Goal: Task Accomplishment & Management: Use online tool/utility

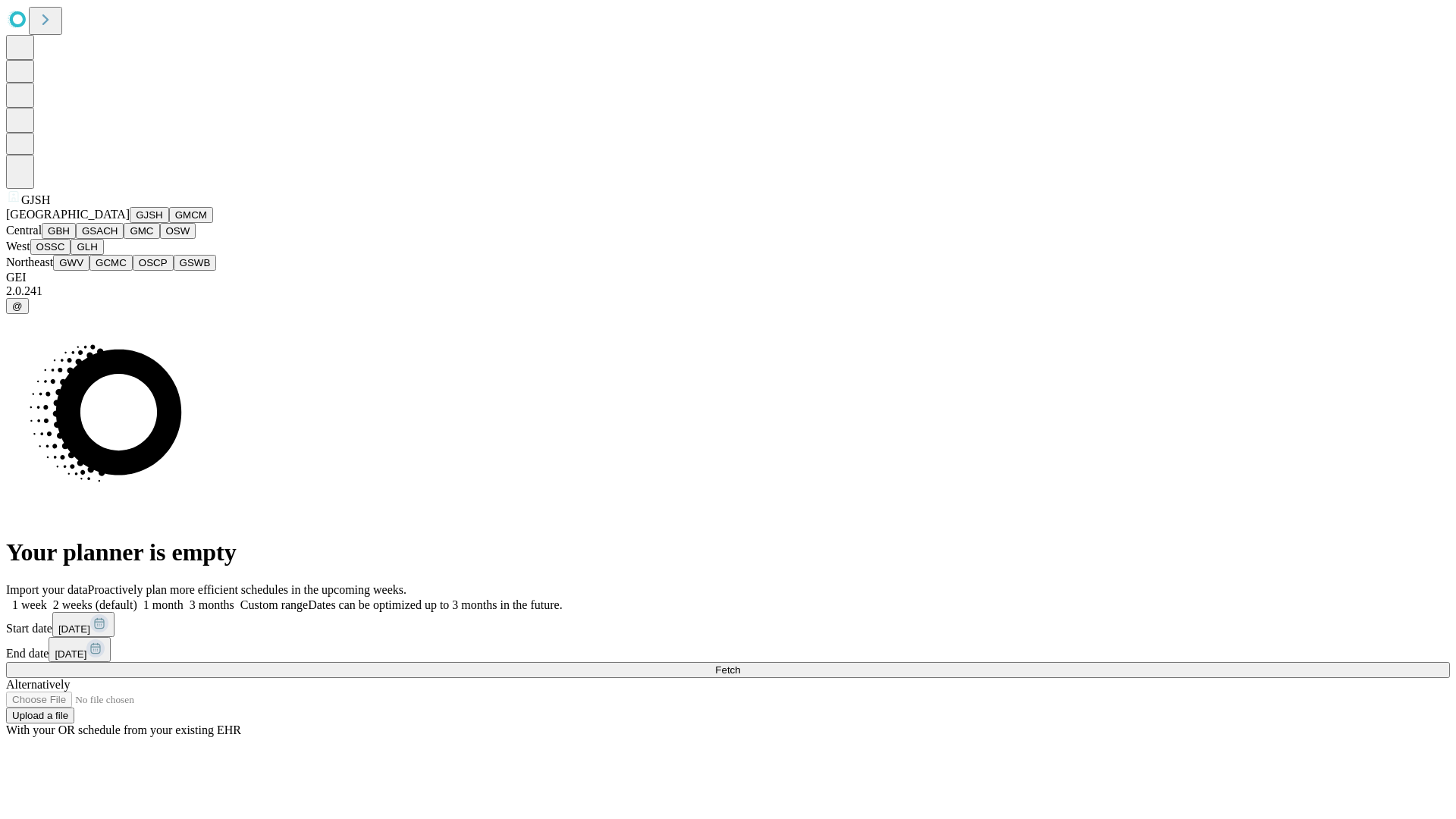
click at [129, 223] on button "GJSH" at bounding box center [149, 216] width 39 height 16
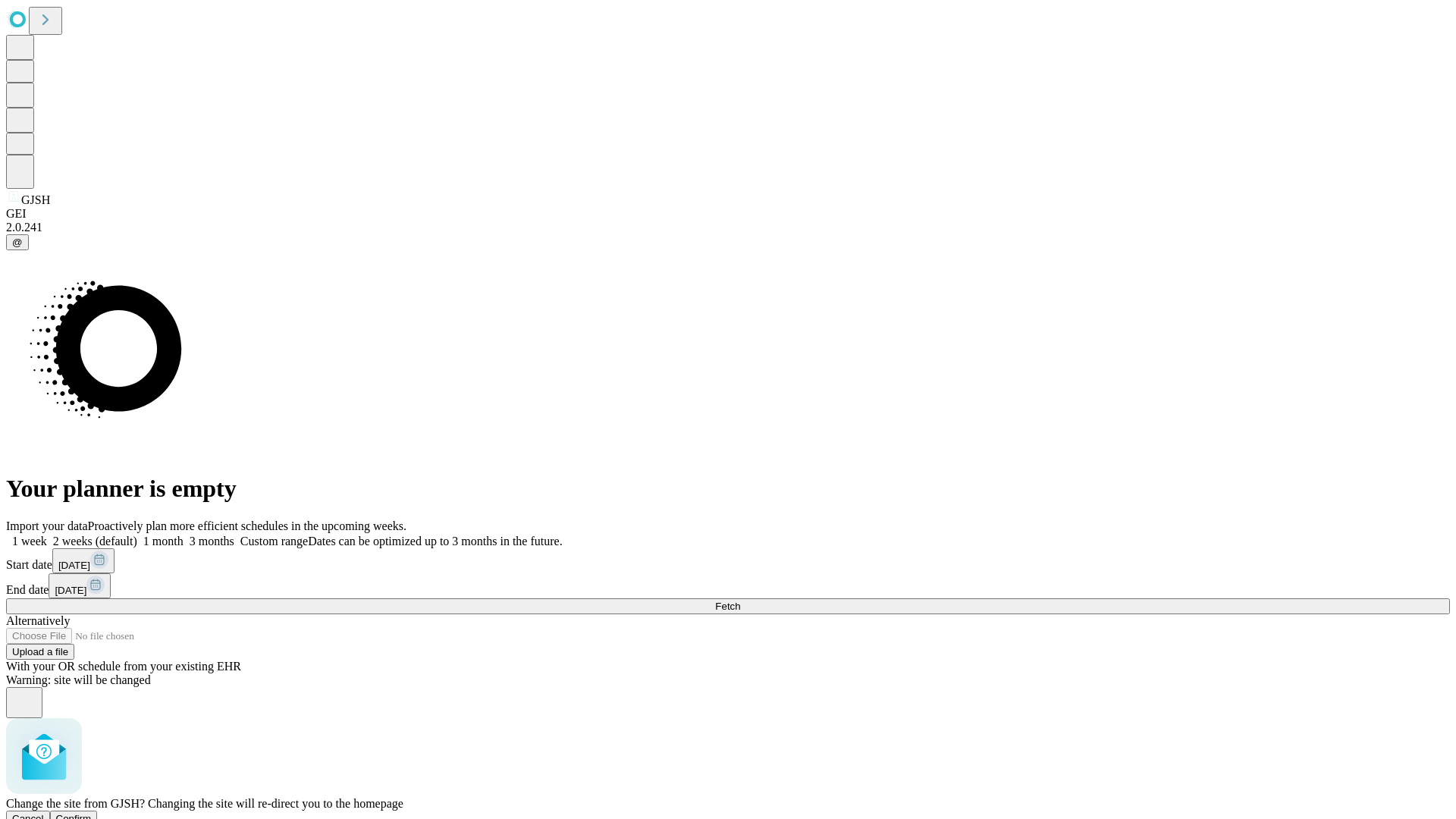
click at [92, 813] on span "Confirm" at bounding box center [74, 819] width 36 height 11
click at [137, 534] on label "2 weeks (default)" at bounding box center [92, 541] width 90 height 13
click at [740, 601] on span "Fetch" at bounding box center [727, 607] width 25 height 11
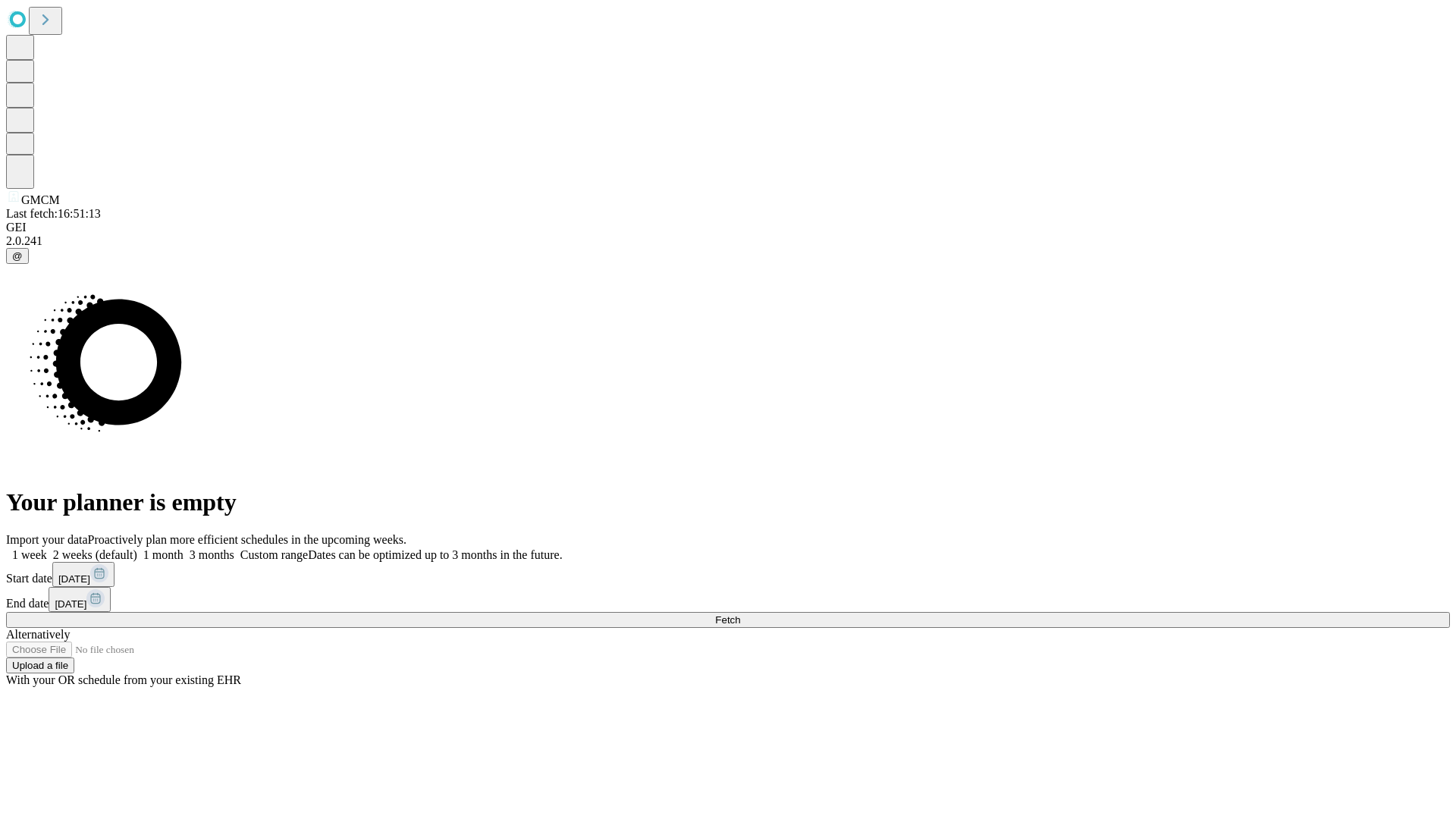
click at [137, 548] on label "2 weeks (default)" at bounding box center [92, 555] width 90 height 13
click at [740, 614] on span "Fetch" at bounding box center [727, 620] width 25 height 11
click at [137, 548] on label "2 weeks (default)" at bounding box center [92, 555] width 90 height 13
click at [740, 614] on span "Fetch" at bounding box center [727, 620] width 25 height 11
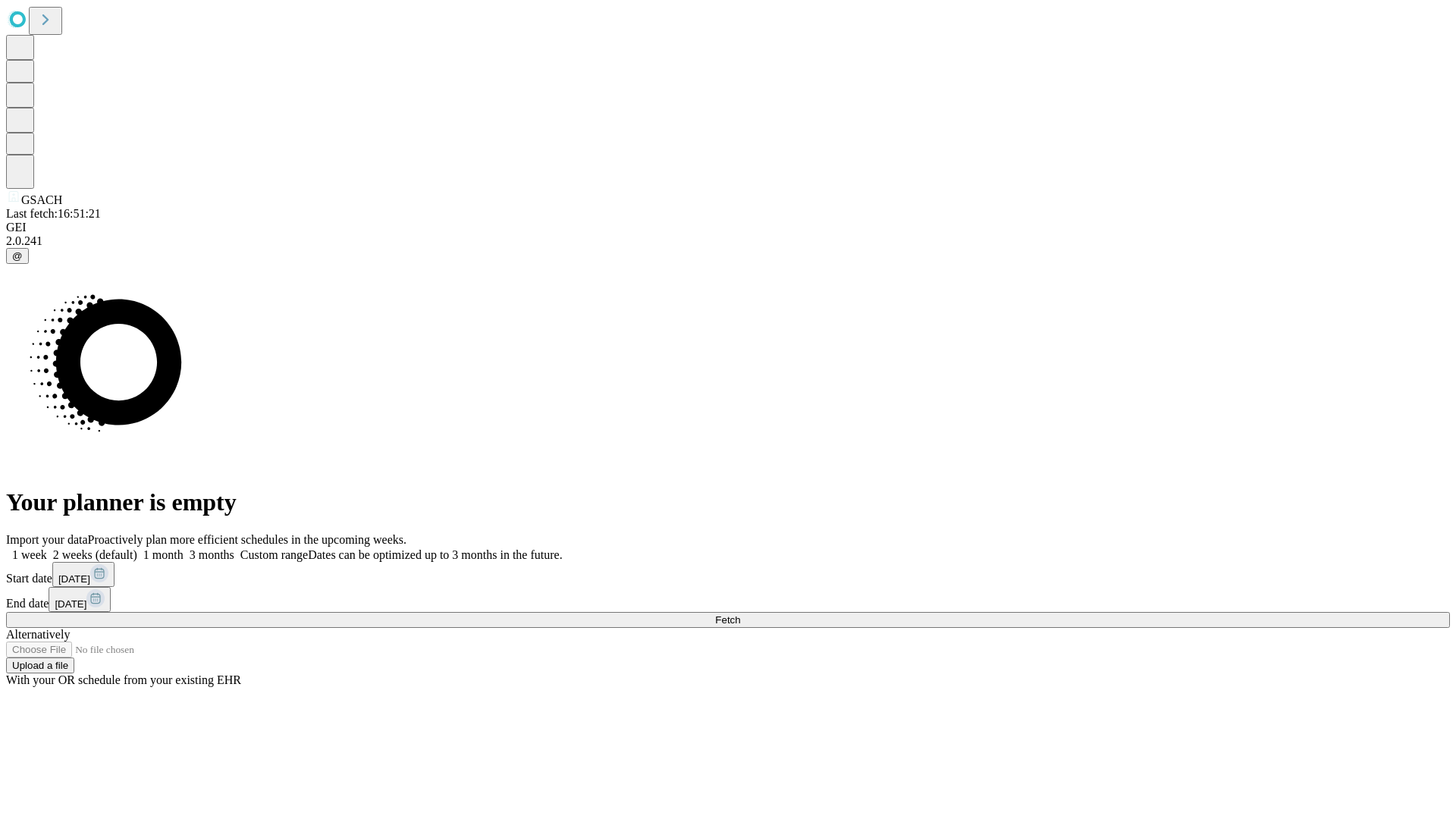
click at [137, 548] on label "2 weeks (default)" at bounding box center [92, 555] width 90 height 13
click at [740, 614] on span "Fetch" at bounding box center [727, 620] width 25 height 11
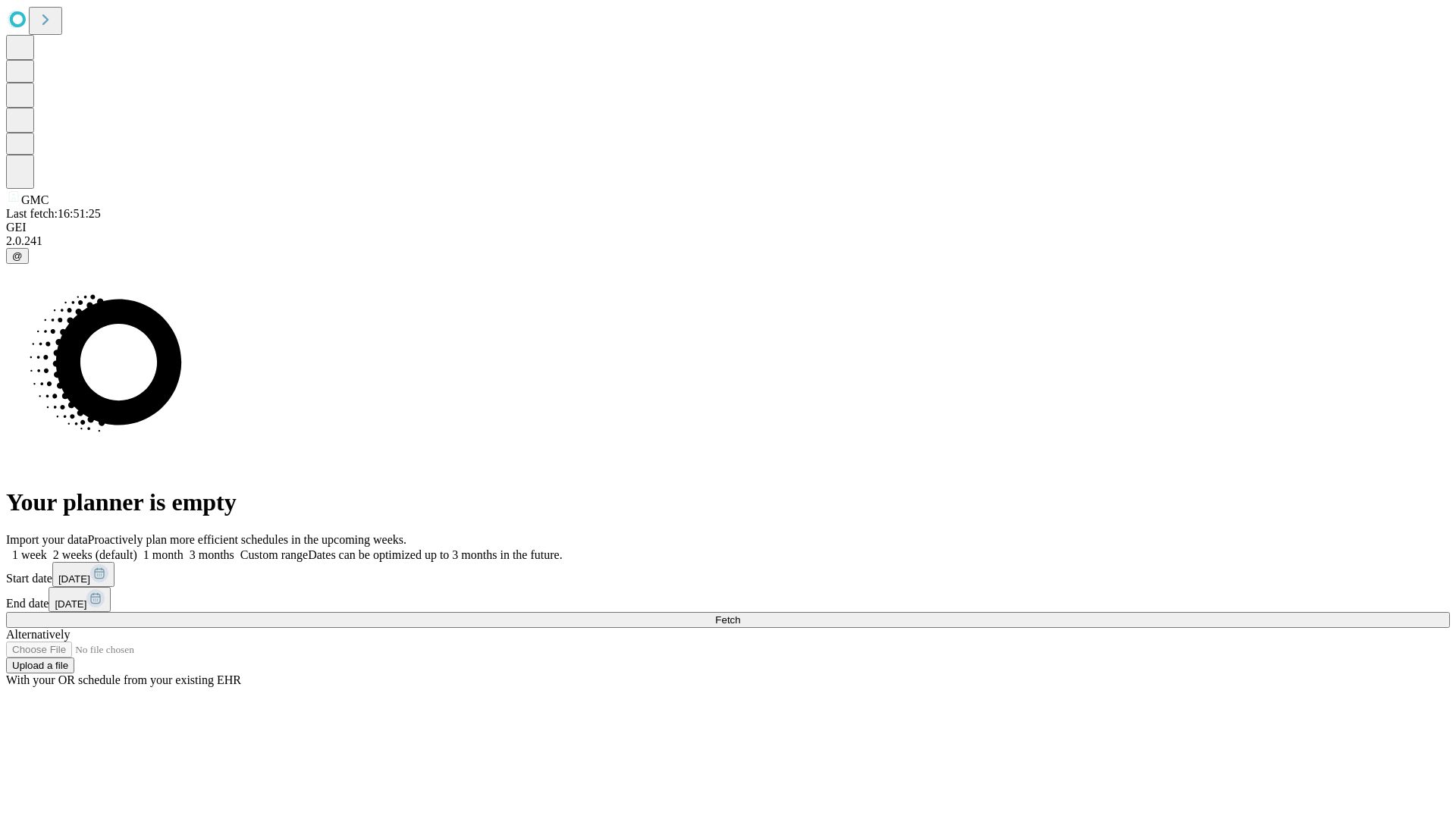
click at [137, 548] on label "2 weeks (default)" at bounding box center [92, 555] width 90 height 13
click at [740, 614] on span "Fetch" at bounding box center [727, 620] width 25 height 11
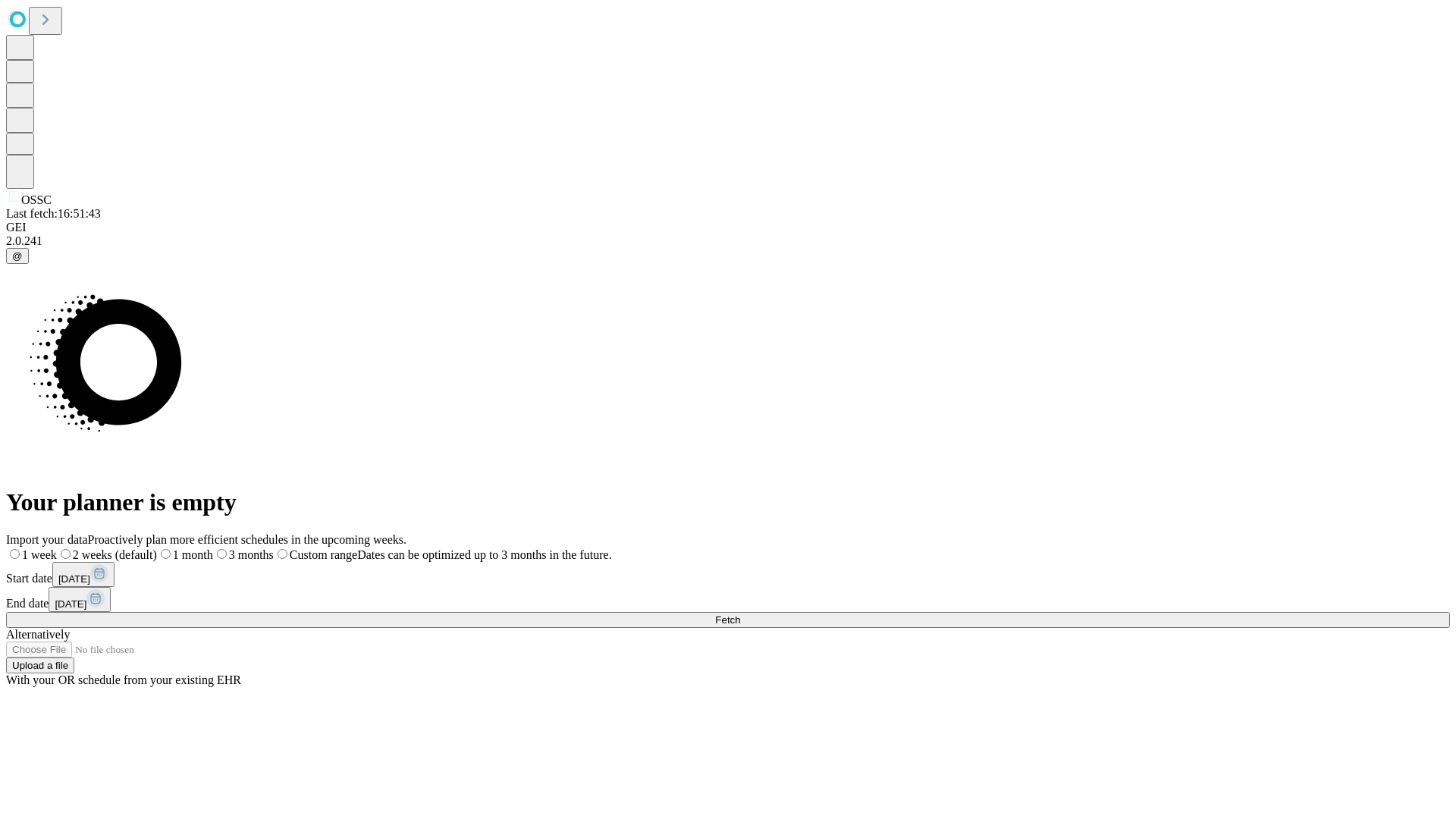
click at [740, 614] on span "Fetch" at bounding box center [727, 620] width 25 height 11
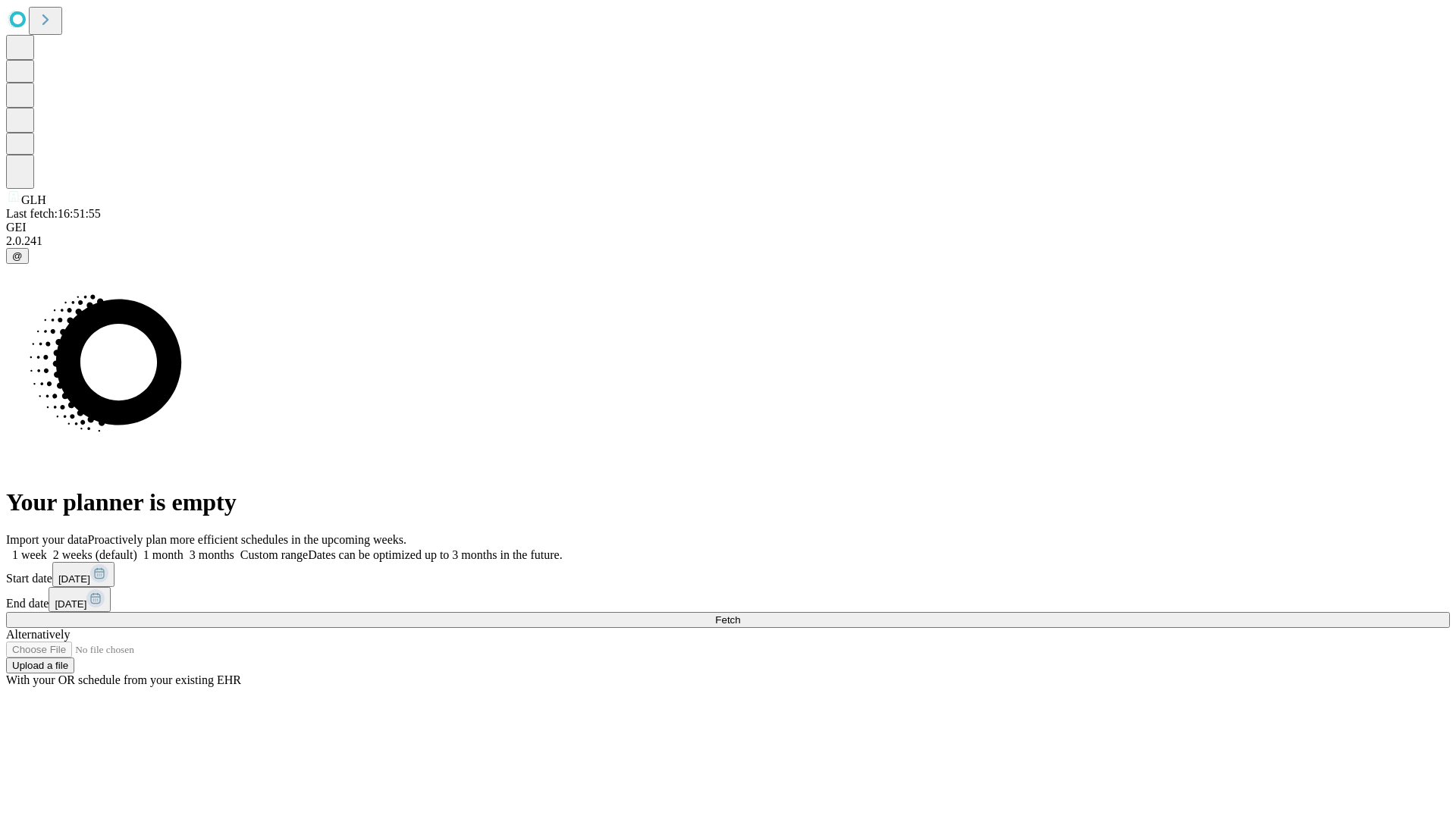
click at [137, 548] on label "2 weeks (default)" at bounding box center [92, 555] width 90 height 13
click at [740, 614] on span "Fetch" at bounding box center [727, 620] width 25 height 11
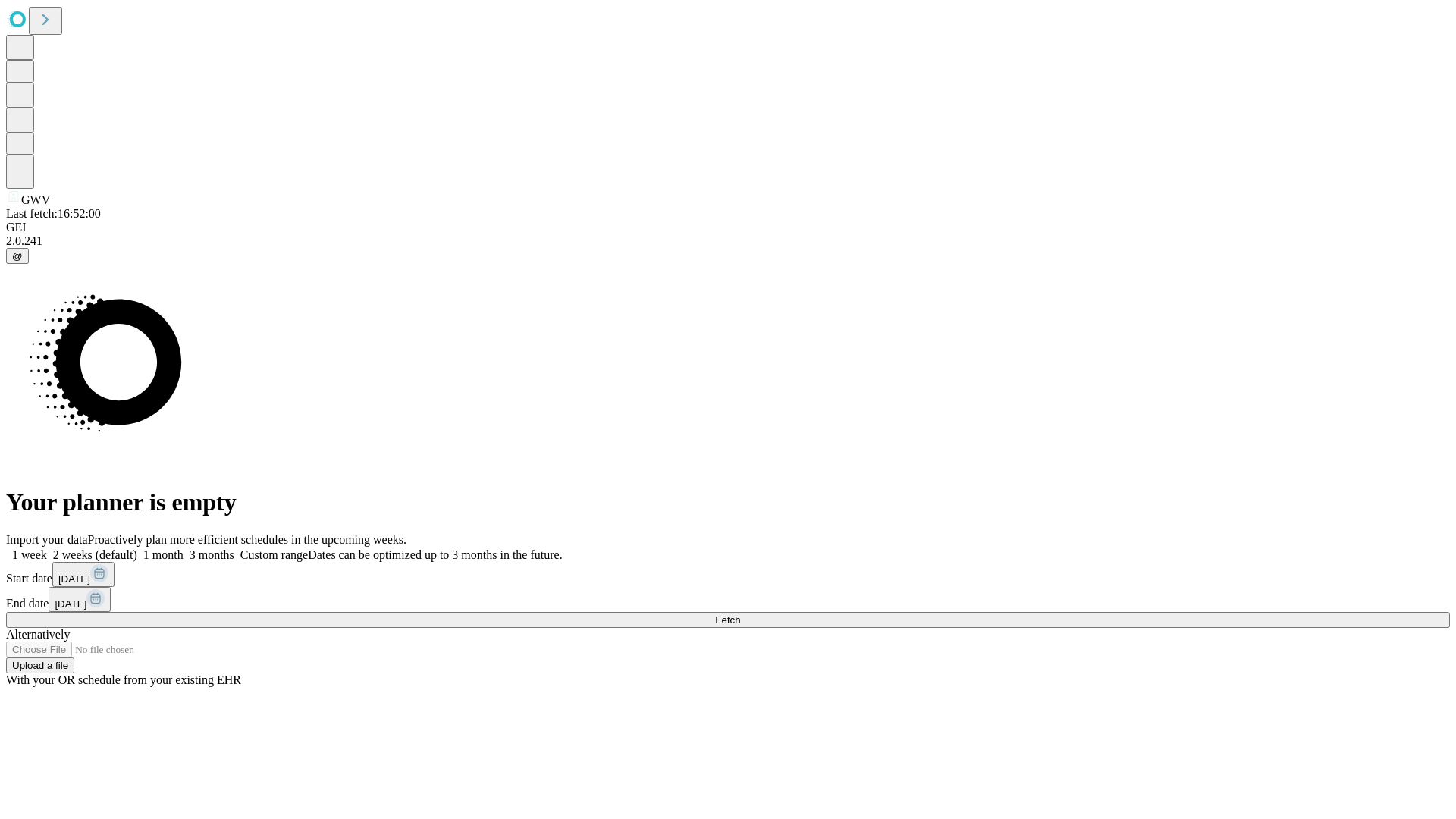
click at [137, 548] on label "2 weeks (default)" at bounding box center [92, 555] width 90 height 13
click at [740, 614] on span "Fetch" at bounding box center [727, 620] width 25 height 11
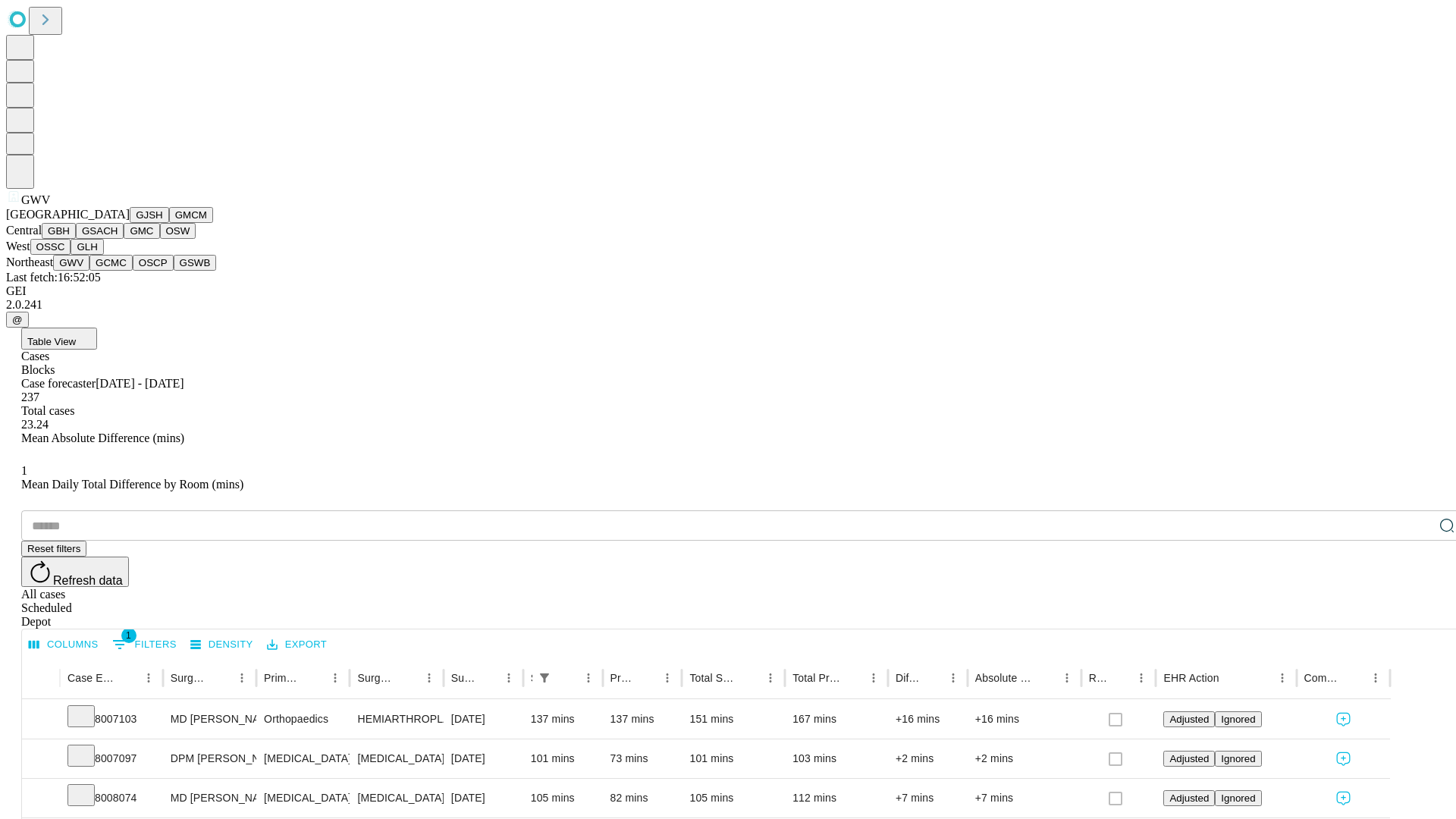
click at [118, 271] on button "GCMC" at bounding box center [111, 263] width 43 height 16
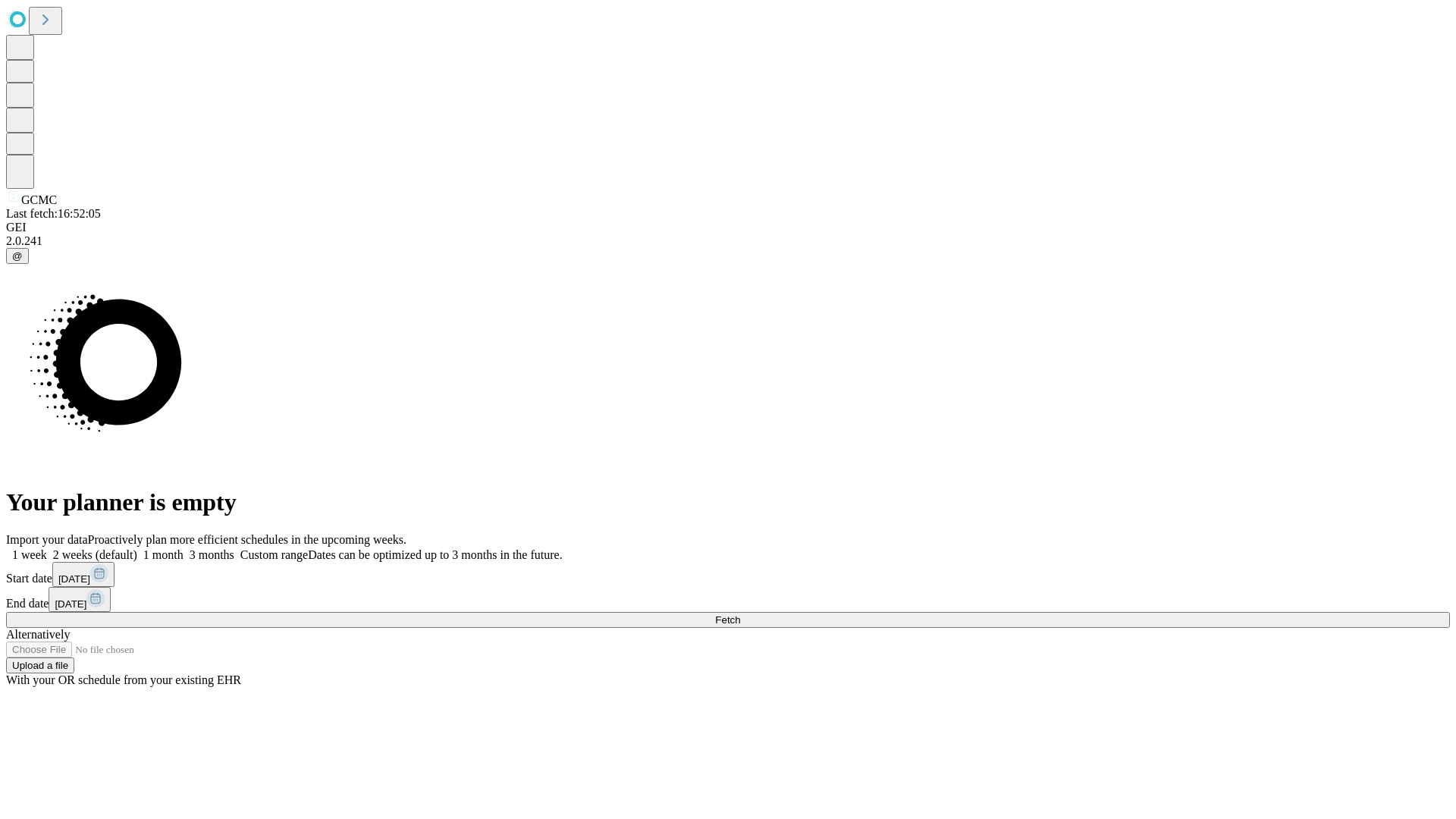
click at [137, 548] on label "2 weeks (default)" at bounding box center [92, 555] width 90 height 13
click at [740, 614] on span "Fetch" at bounding box center [727, 620] width 25 height 11
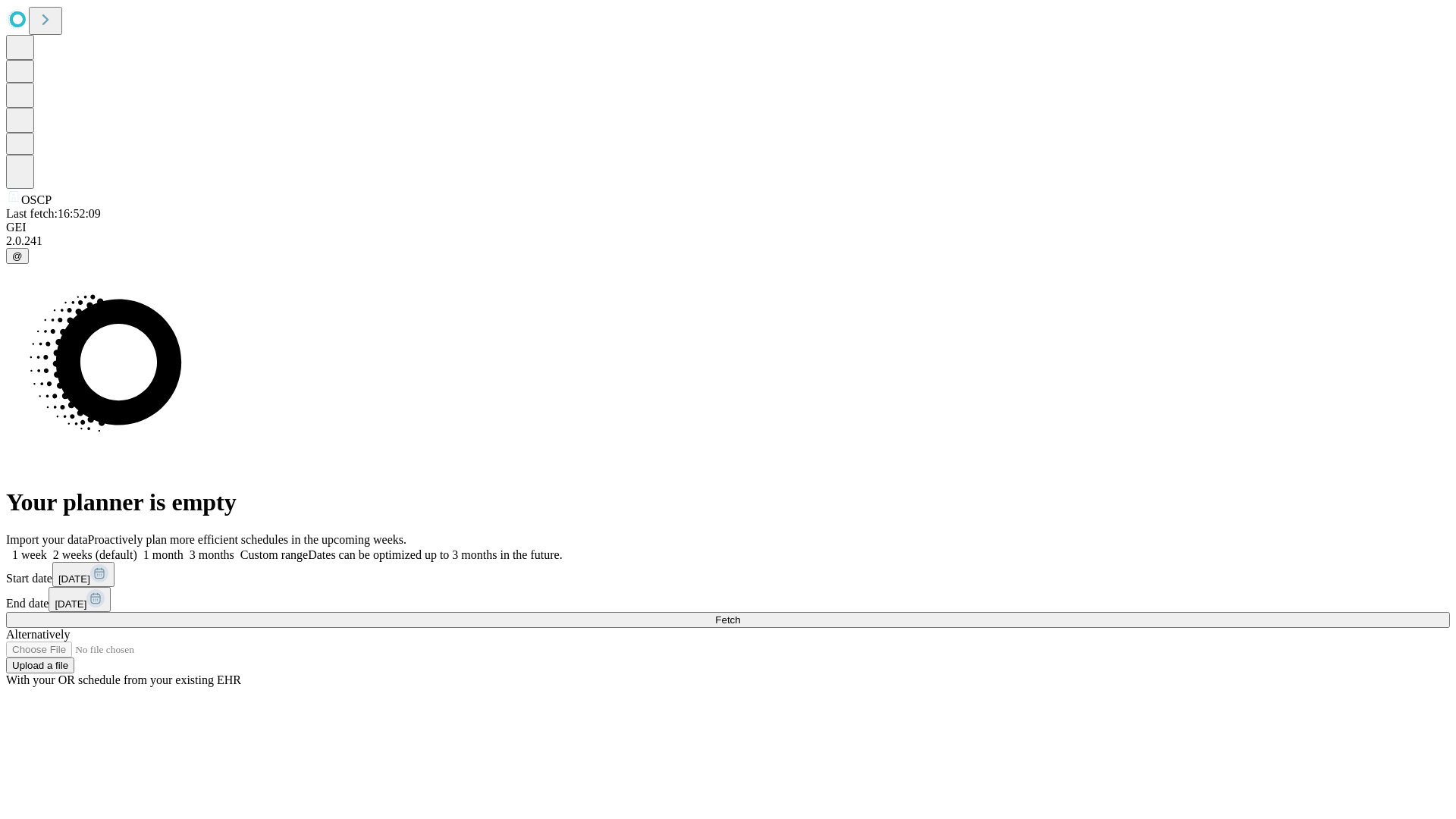
click at [740, 614] on span "Fetch" at bounding box center [727, 620] width 25 height 11
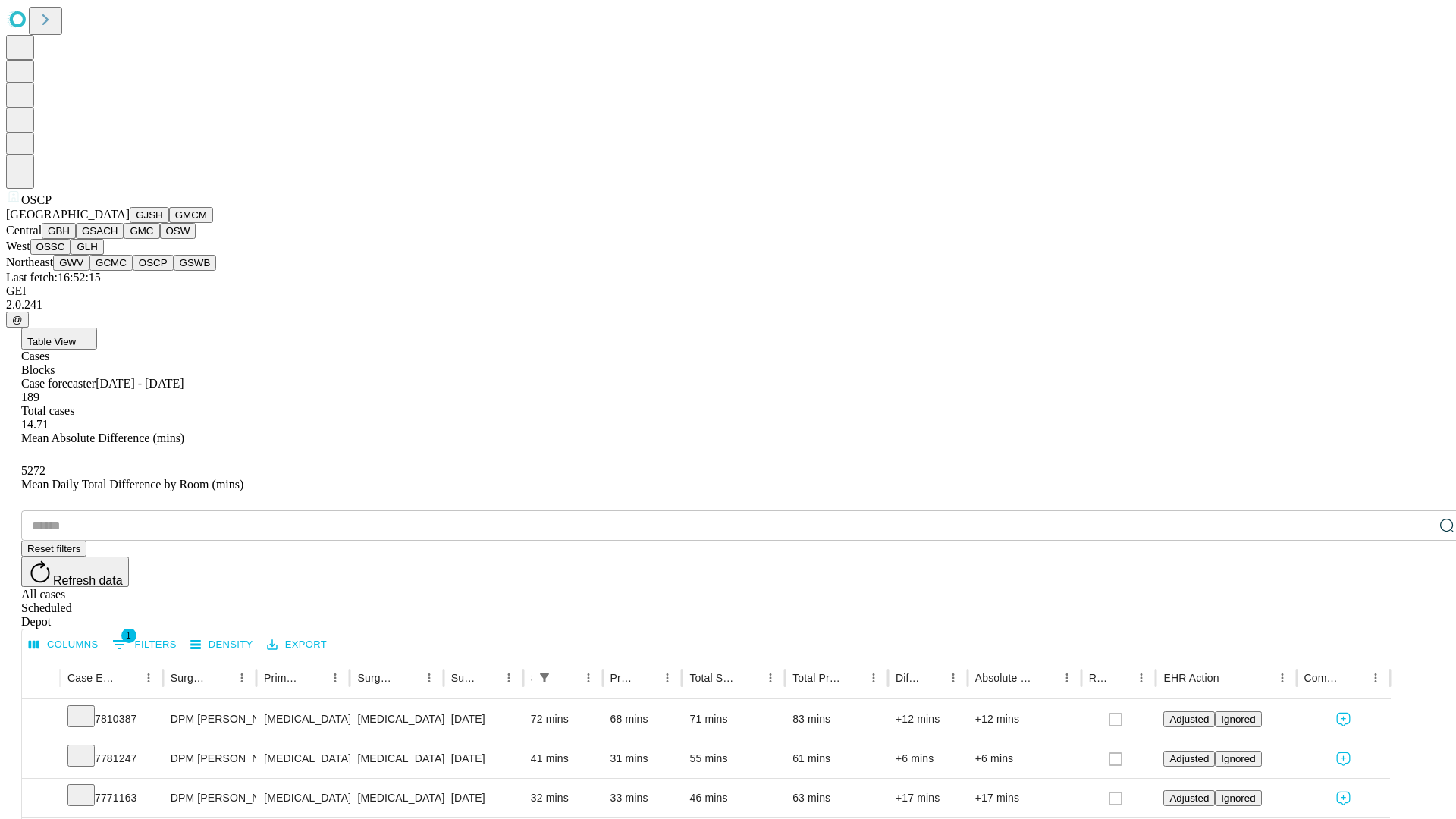
click at [174, 271] on button "GSWB" at bounding box center [195, 263] width 43 height 16
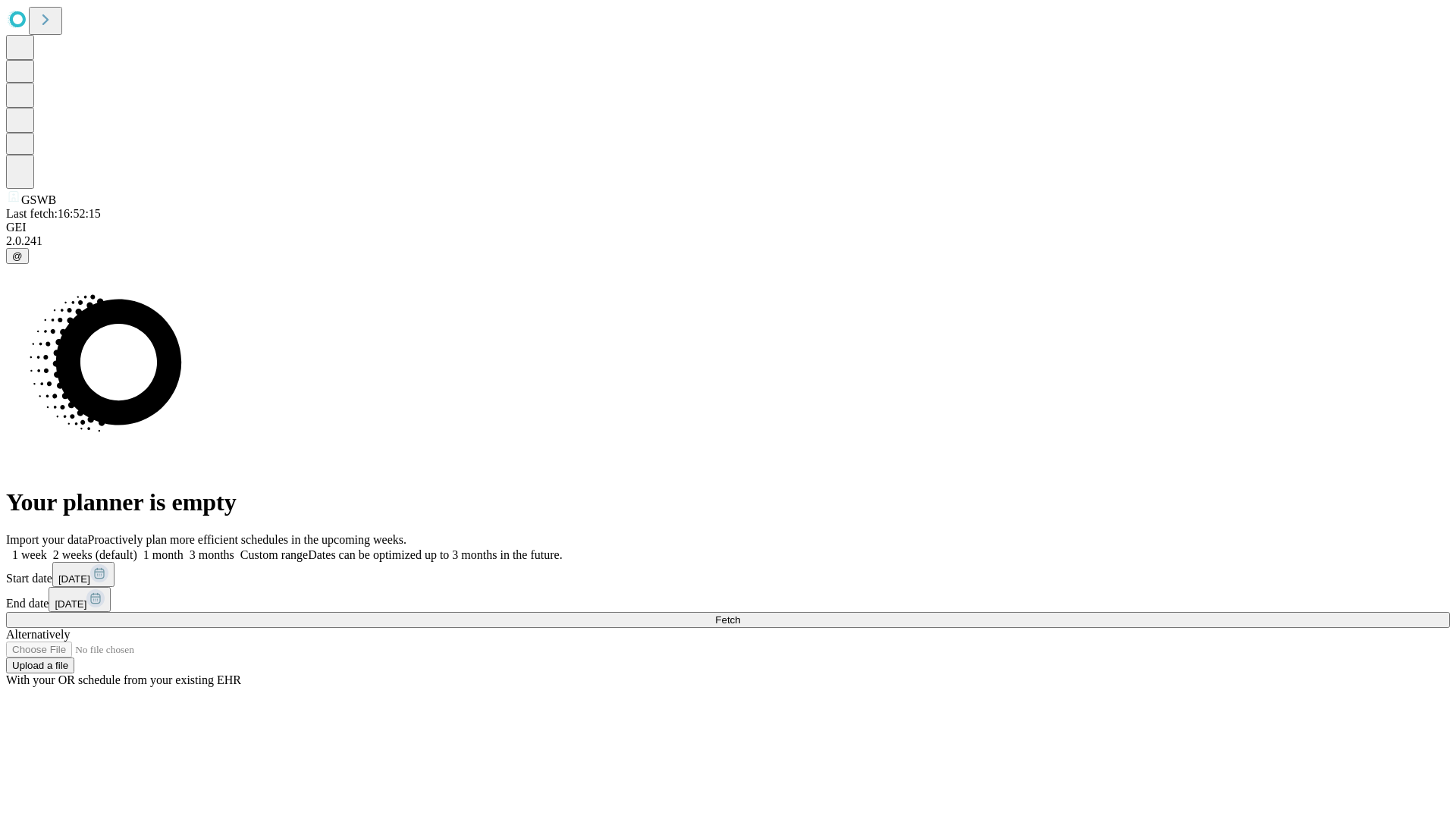
click at [740, 614] on span "Fetch" at bounding box center [727, 620] width 25 height 11
